Goal: Transaction & Acquisition: Book appointment/travel/reservation

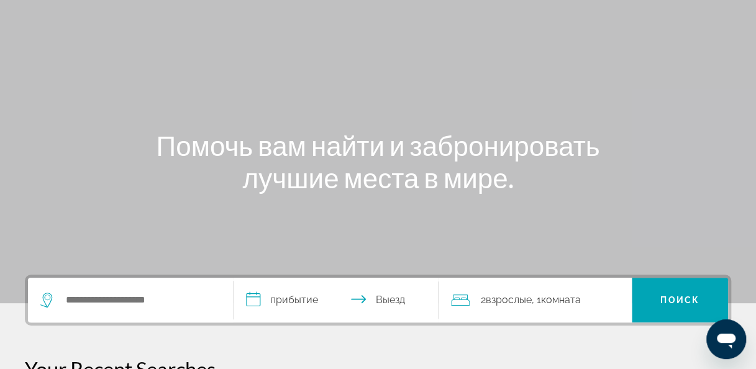
scroll to position [249, 0]
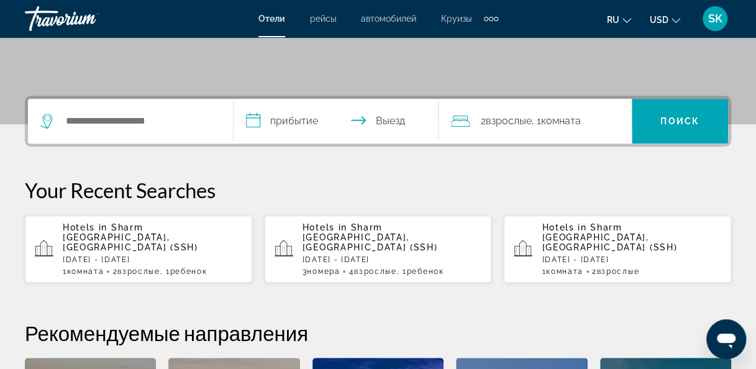
click at [145, 111] on div "Search widget" at bounding box center [130, 121] width 180 height 45
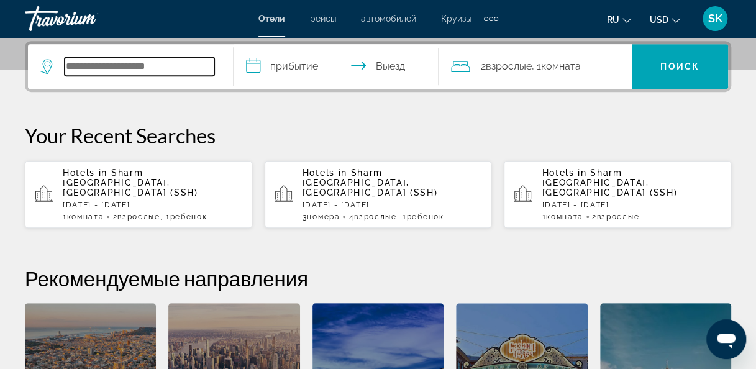
click at [141, 63] on input "Search widget" at bounding box center [140, 66] width 150 height 19
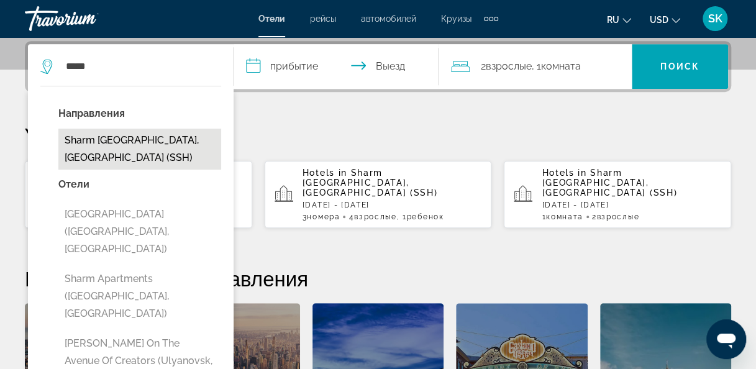
click at [137, 143] on button "Sharm [GEOGRAPHIC_DATA], [GEOGRAPHIC_DATA] (SSH)" at bounding box center [139, 149] width 163 height 41
type input "**********"
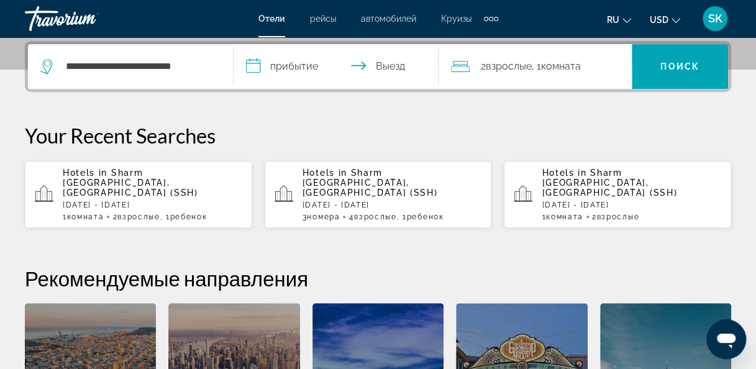
click at [277, 66] on input "**********" at bounding box center [339, 68] width 211 height 48
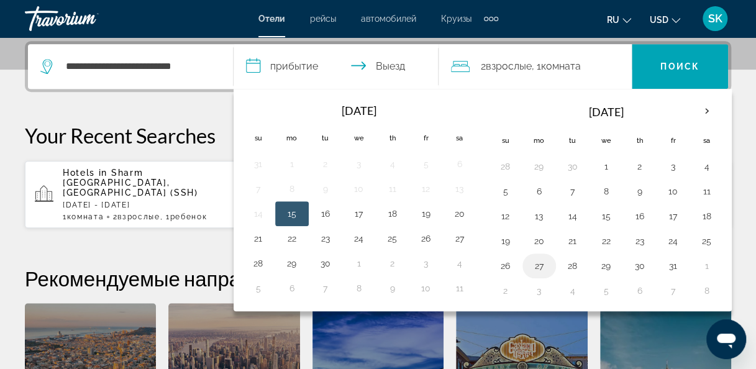
click at [536, 265] on button "27" at bounding box center [539, 265] width 20 height 17
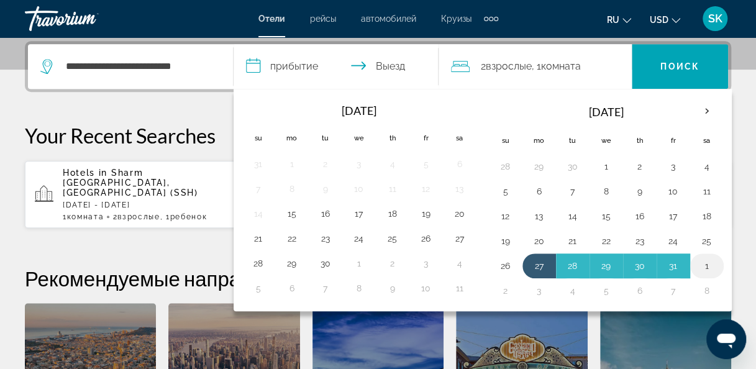
click at [702, 260] on button "1" at bounding box center [707, 265] width 20 height 17
type input "**********"
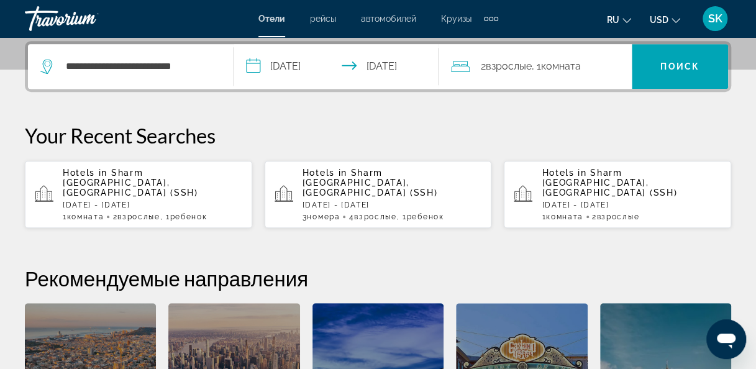
click at [562, 70] on span "Комната" at bounding box center [561, 66] width 40 height 12
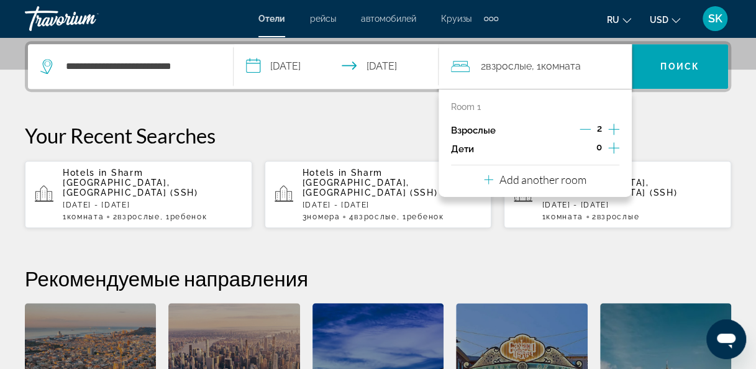
click at [615, 150] on icon "Increment children" at bounding box center [613, 147] width 11 height 15
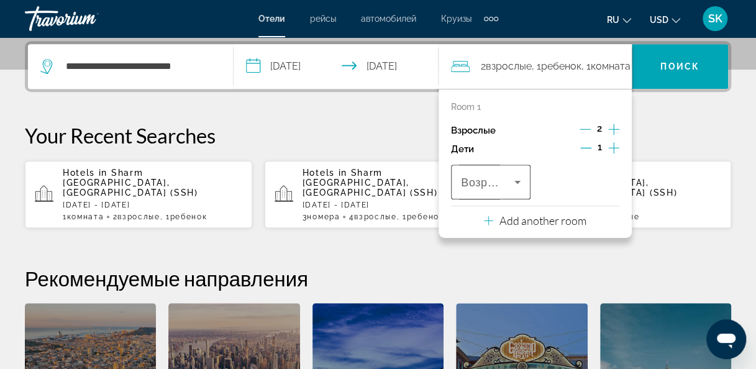
click at [513, 185] on icon "Travelers: 2 adults, 1 child" at bounding box center [517, 182] width 15 height 15
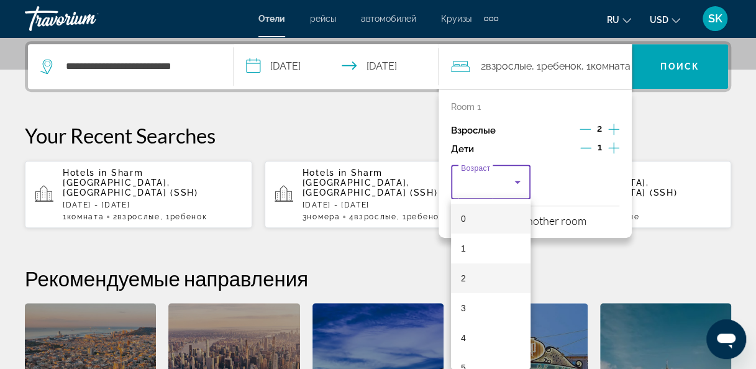
click at [472, 283] on mat-option "2" at bounding box center [491, 279] width 80 height 30
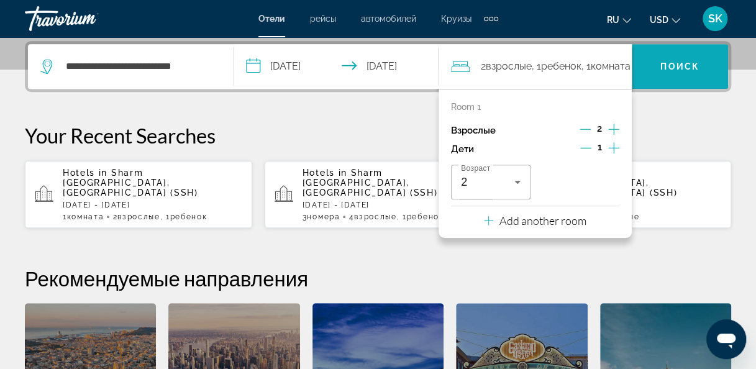
click at [694, 62] on span "Поиск" at bounding box center [680, 67] width 39 height 10
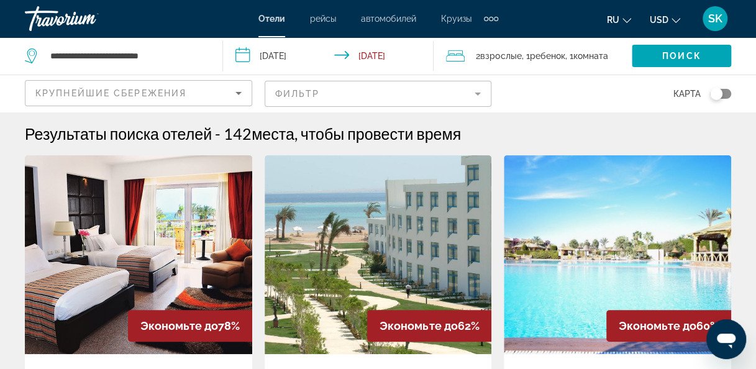
click at [480, 95] on mat-form-field "Фильтр" at bounding box center [378, 94] width 227 height 26
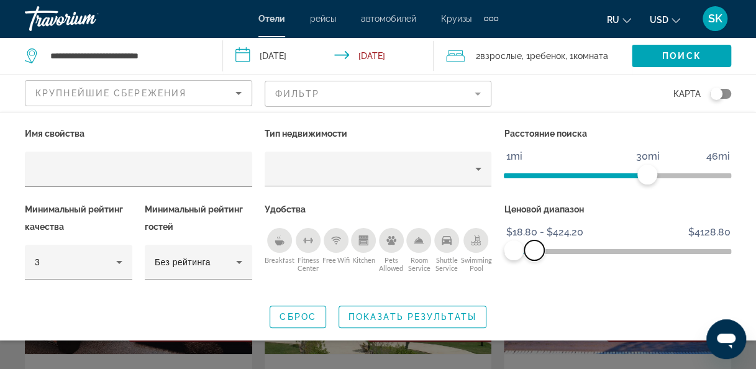
drag, startPoint x: 717, startPoint y: 254, endPoint x: 534, endPoint y: 258, distance: 182.8
click at [534, 258] on span "ngx-slider-max" at bounding box center [535, 251] width 20 height 20
click at [537, 258] on span "ngx-slider-max" at bounding box center [537, 251] width 20 height 20
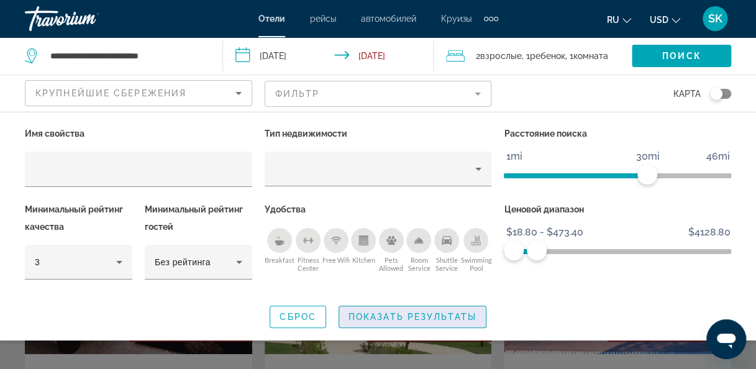
click at [456, 324] on span "Search widget" at bounding box center [412, 317] width 147 height 30
